Goal: Consume media (video, audio)

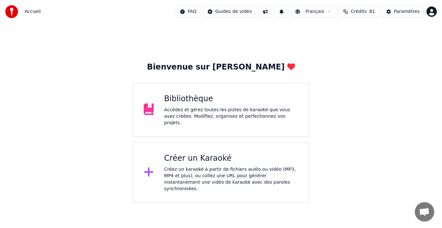
click at [253, 104] on div "Bibliothèque" at bounding box center [231, 99] width 134 height 10
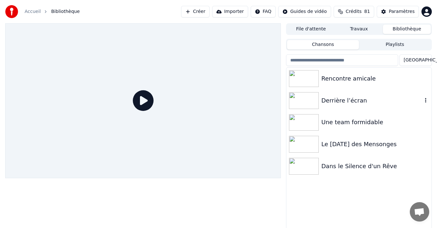
click at [349, 99] on div "Derrière l’écran" at bounding box center [371, 100] width 101 height 9
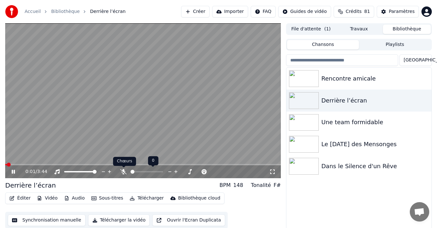
click at [126, 172] on icon at bounding box center [123, 171] width 6 height 5
click at [174, 174] on span at bounding box center [173, 172] width 4 height 4
click at [123, 173] on icon at bounding box center [124, 171] width 4 height 5
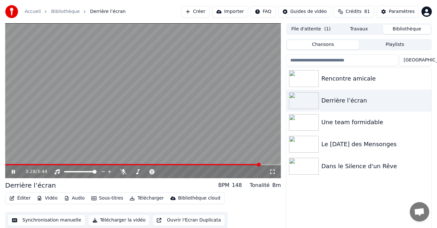
click at [14, 171] on icon at bounding box center [13, 172] width 3 height 4
click at [123, 173] on icon at bounding box center [123, 171] width 6 height 5
click at [9, 164] on span at bounding box center [132, 164] width 255 height 1
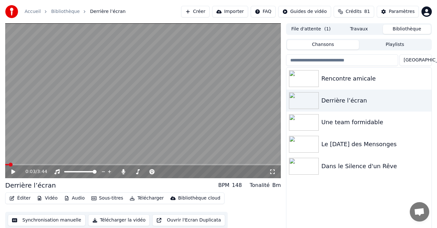
click at [13, 172] on icon at bounding box center [13, 172] width 4 height 5
click at [19, 165] on span at bounding box center [142, 164] width 275 height 1
click at [126, 170] on icon at bounding box center [123, 171] width 6 height 5
click at [13, 170] on icon at bounding box center [17, 171] width 15 height 5
click at [58, 164] on span at bounding box center [142, 164] width 275 height 1
